Goal: Find specific page/section: Find specific page/section

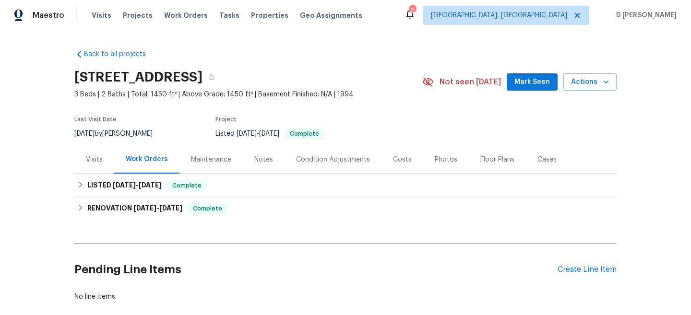
click at [99, 158] on div "Visits" at bounding box center [94, 160] width 17 height 10
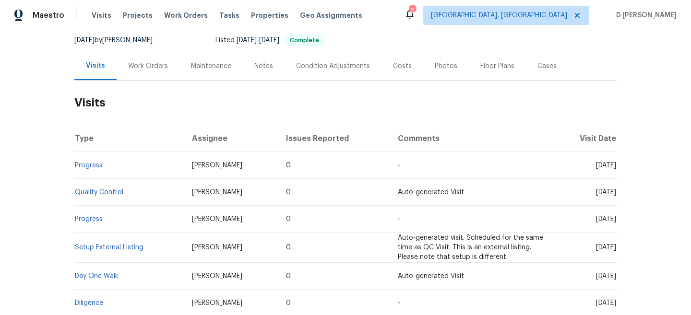
scroll to position [95, 0]
drag, startPoint x: 577, startPoint y: 164, endPoint x: 599, endPoint y: 164, distance: 22.1
click at [599, 164] on span "[DATE]" at bounding box center [606, 164] width 20 height 7
copy span "[DATE]"
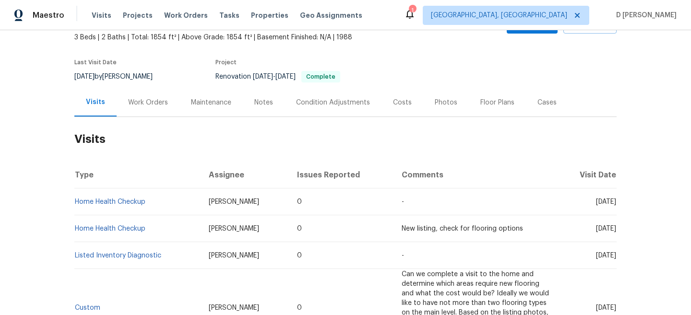
scroll to position [63, 0]
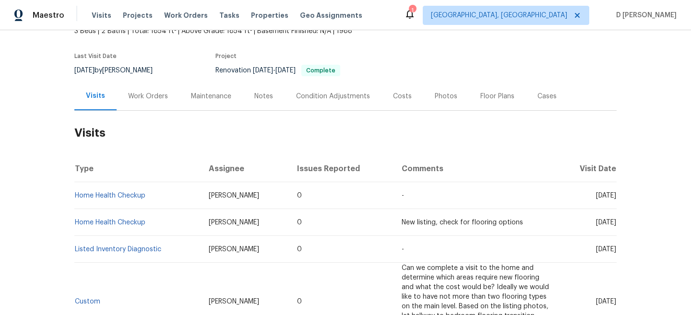
click at [135, 94] on div "Work Orders" at bounding box center [148, 97] width 40 height 10
